Goal: Find specific page/section: Find specific page/section

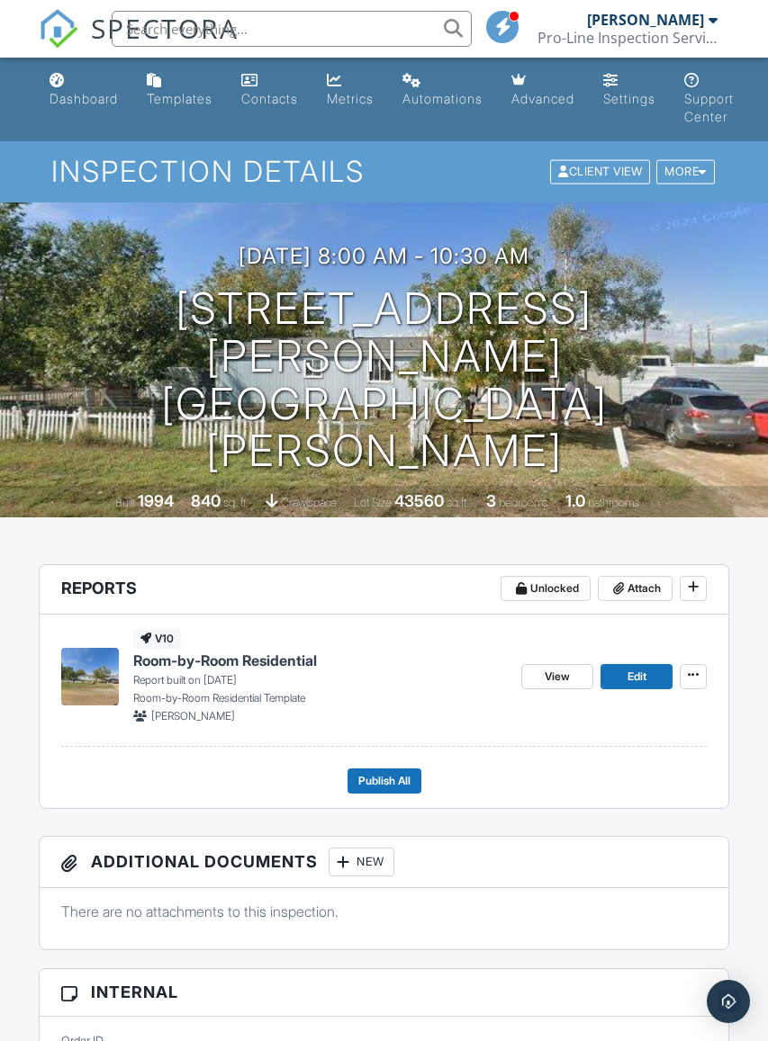
click at [272, 655] on span "Room-by-Room Residential" at bounding box center [225, 661] width 184 height 20
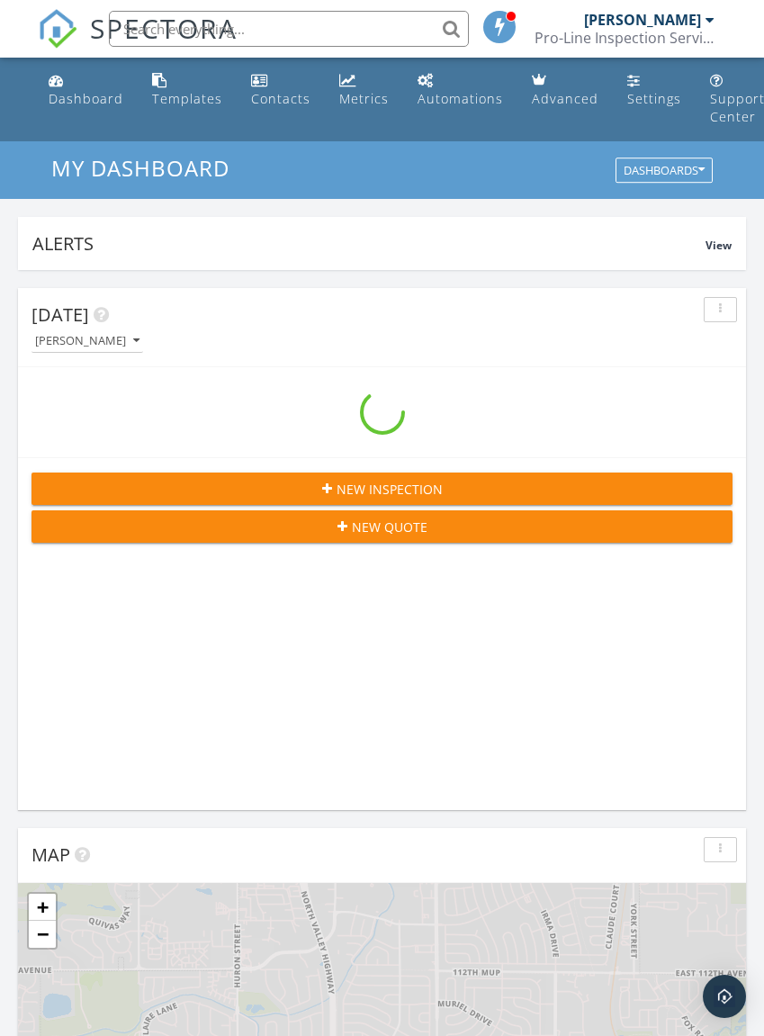
scroll to position [3079, 765]
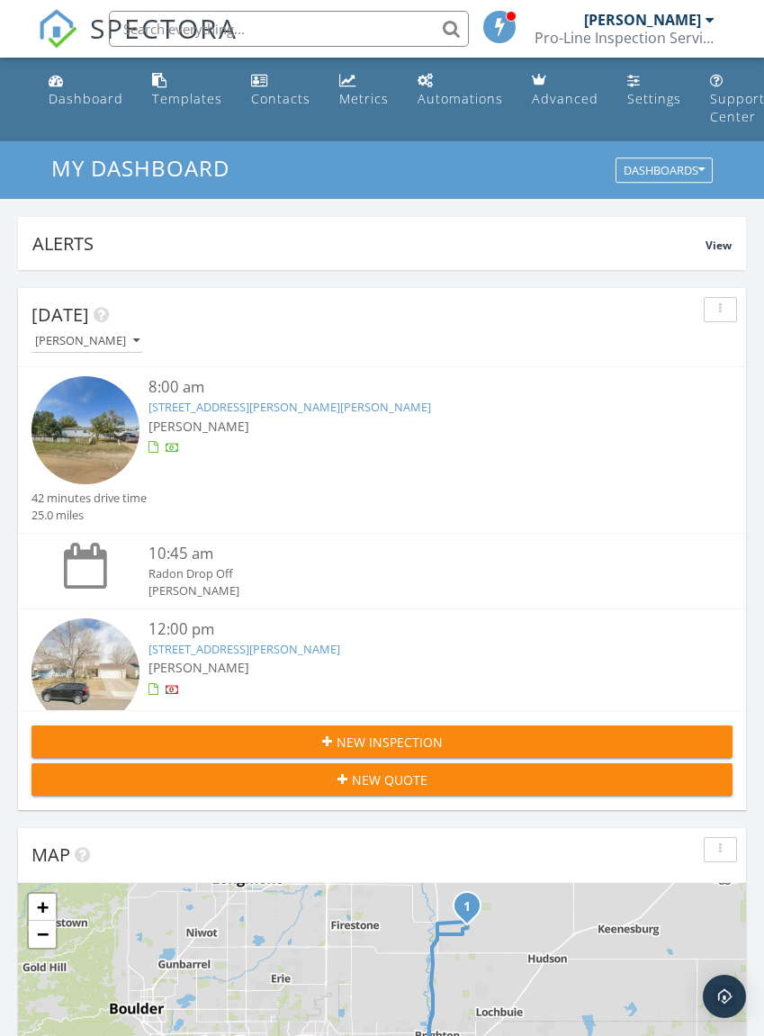
click at [464, 667] on div "[PERSON_NAME]" at bounding box center [412, 667] width 526 height 19
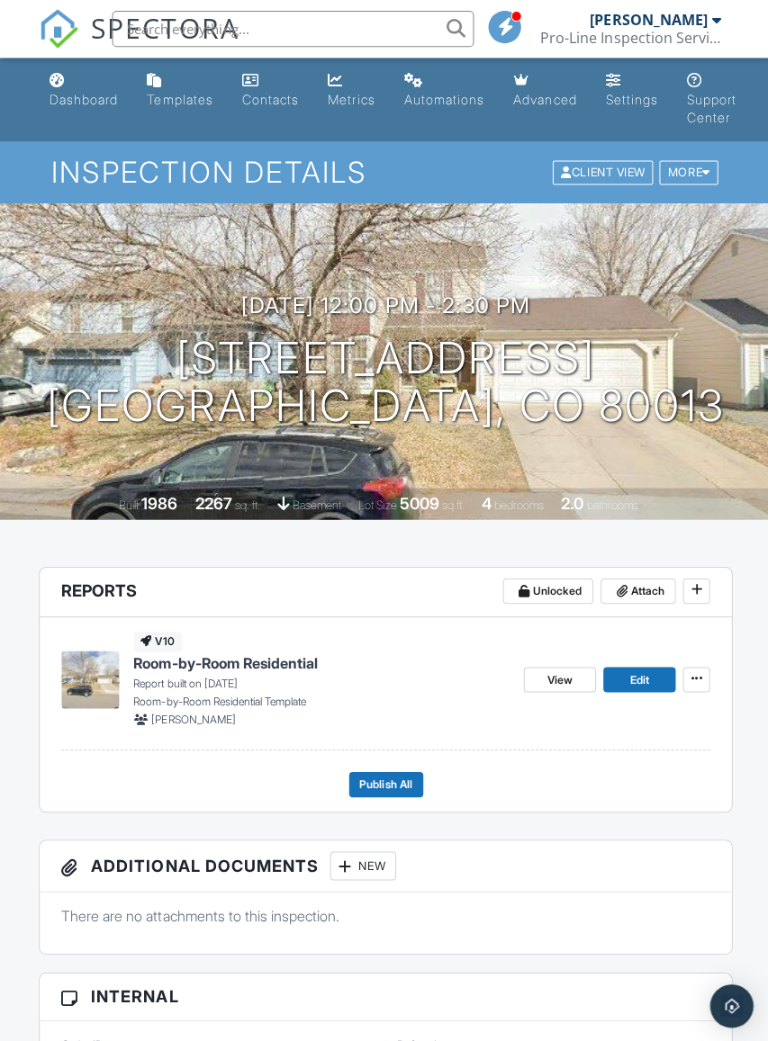
click at [257, 654] on span "Room-by-Room Residential" at bounding box center [225, 661] width 184 height 20
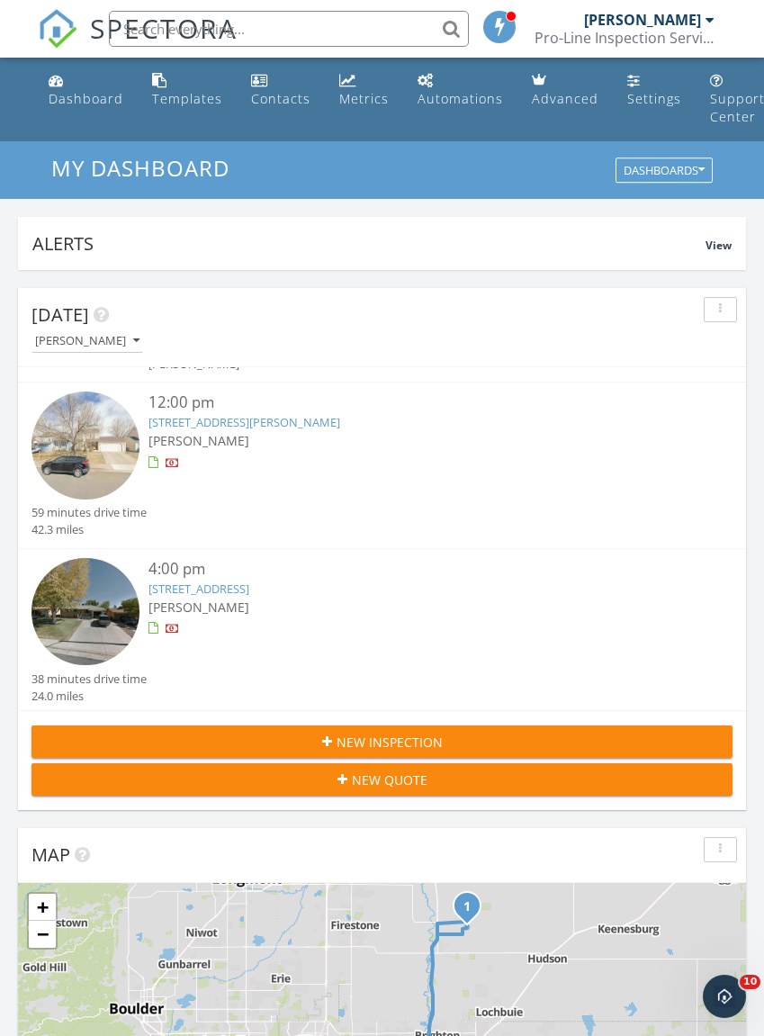
click at [249, 584] on link "7570 Julian St, Westminster, CO 80030" at bounding box center [199, 589] width 101 height 16
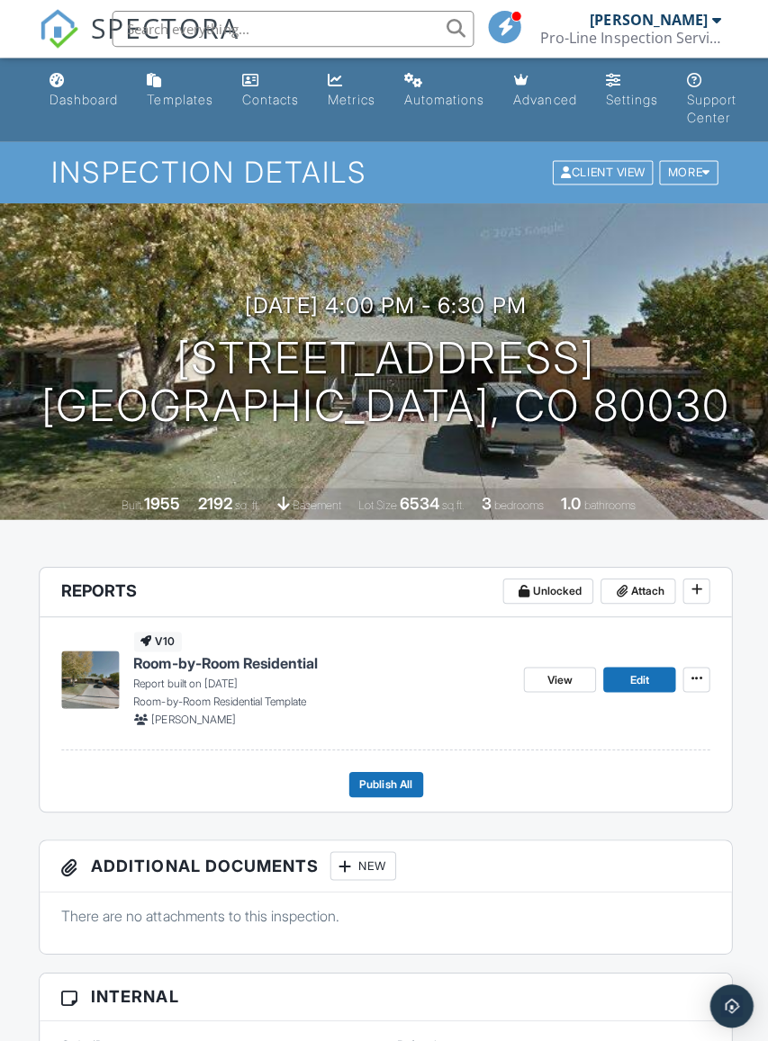
click at [262, 660] on span "Room-by-Room Residential" at bounding box center [225, 661] width 184 height 20
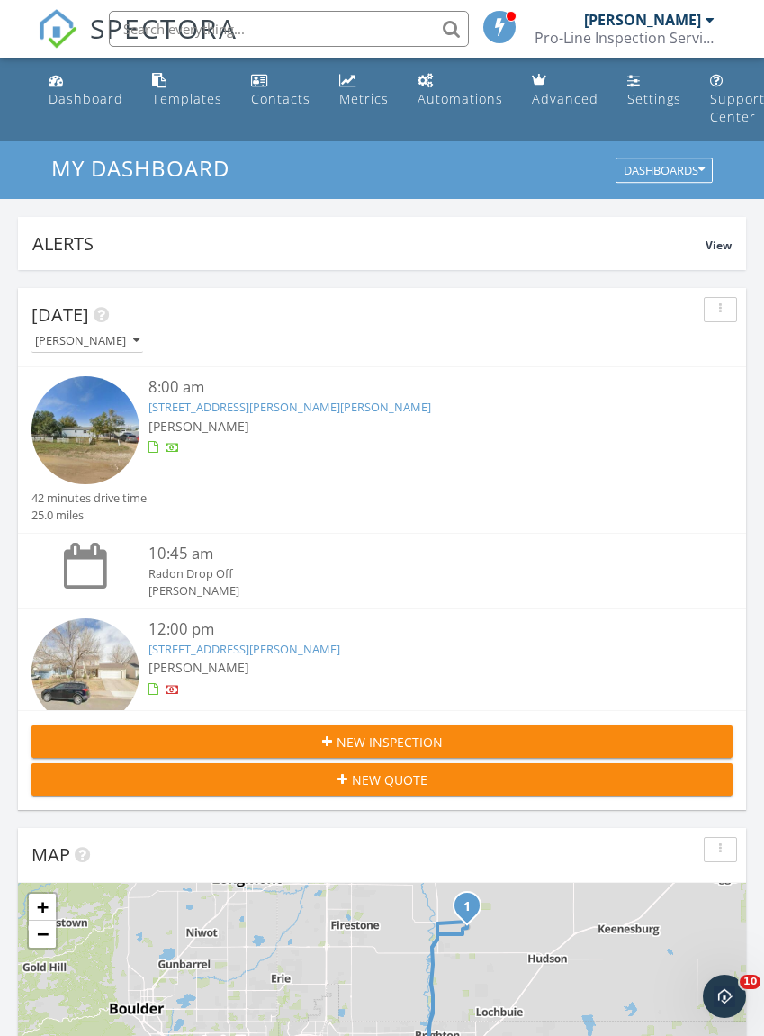
click at [273, 407] on link "[STREET_ADDRESS][PERSON_NAME][PERSON_NAME]" at bounding box center [290, 407] width 283 height 16
click at [275, 654] on link "19543 E Amherst Dr, Aurora, CO 80013" at bounding box center [245, 649] width 192 height 16
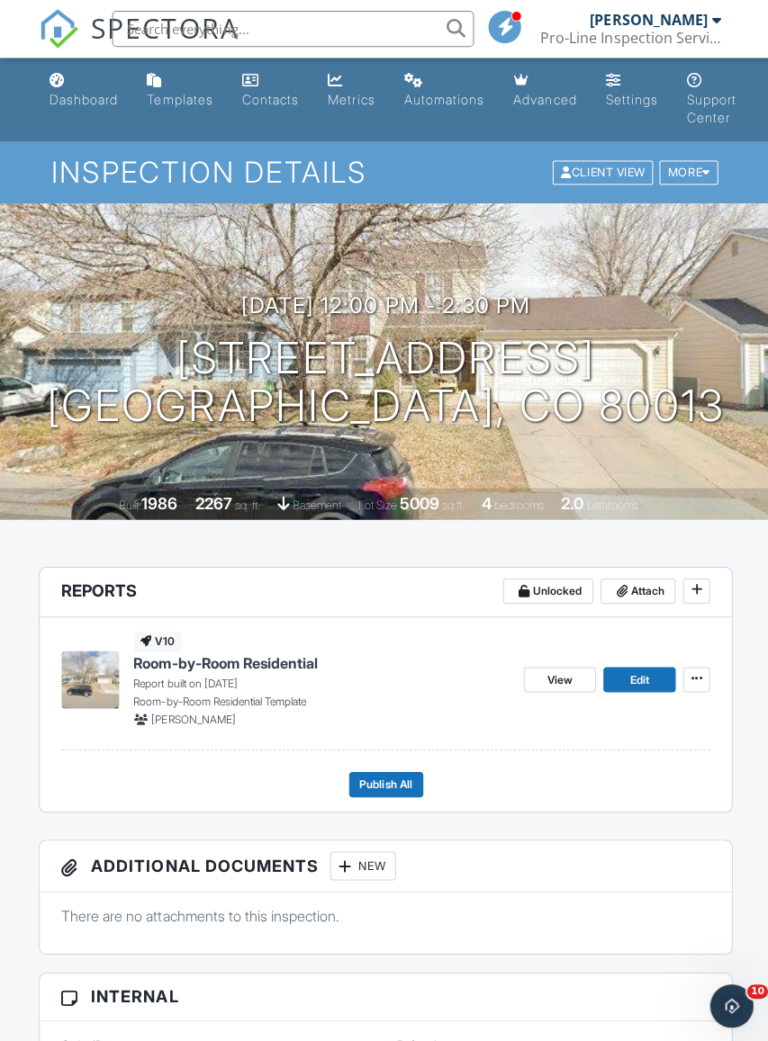
click at [280, 654] on span "Room-by-Room Residential" at bounding box center [225, 661] width 184 height 20
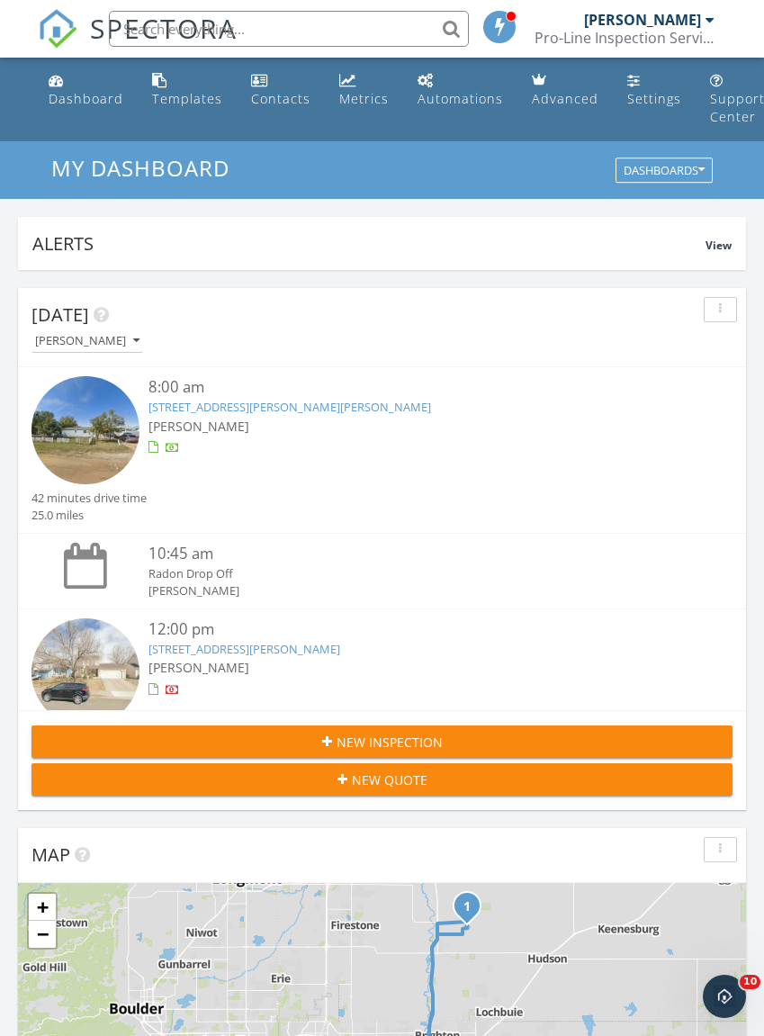
click at [301, 401] on link "7577 Richard Ave, Fort Lupton, CO 80621" at bounding box center [290, 407] width 283 height 16
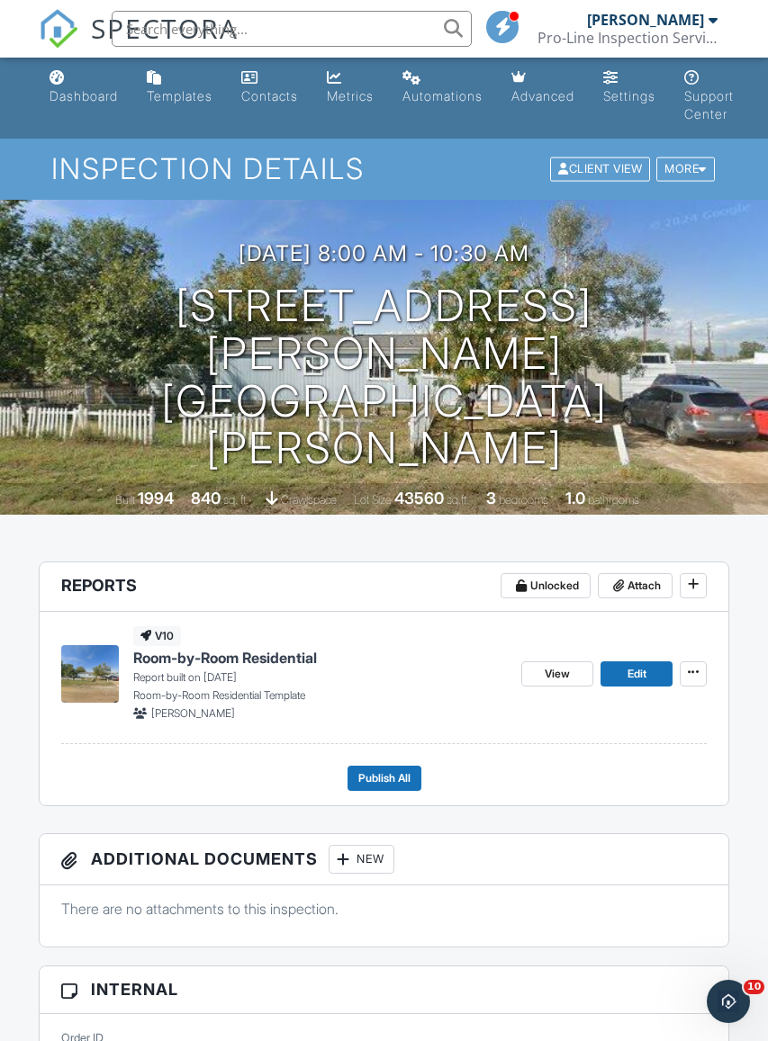
click at [278, 655] on span "Room-by-Room Residential" at bounding box center [225, 658] width 184 height 20
